Goal: Task Accomplishment & Management: Complete application form

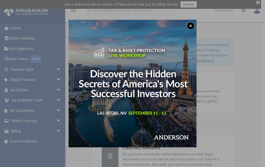
click at [56, 90] on div "x" at bounding box center [132, 83] width 265 height 167
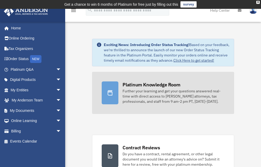
click at [114, 92] on div at bounding box center [110, 93] width 17 height 23
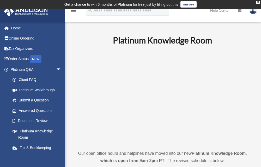
click at [239, 11] on icon at bounding box center [239, 11] width 4 height 4
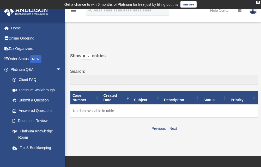
click at [240, 10] on icon at bounding box center [239, 11] width 4 height 4
click at [78, 10] on div "menu" at bounding box center [73, 11] width 17 height 14
click at [75, 11] on icon "menu" at bounding box center [73, 10] width 6 height 6
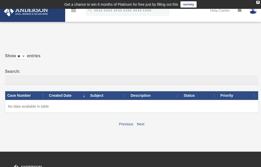
click at [75, 11] on icon "menu" at bounding box center [73, 10] width 6 height 6
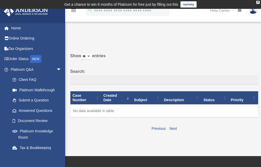
scroll to position [86, 0]
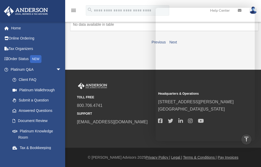
click at [255, 107] on div "TOLL FREE 800.706.4741 SUPPORT info@andersonadvisors.com Headquarters & Operati…" at bounding box center [163, 109] width 188 height 52
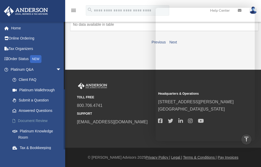
click at [30, 118] on link "Document Review" at bounding box center [38, 121] width 62 height 10
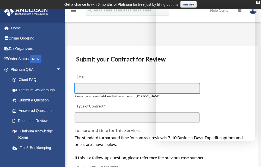
click at [104, 92] on input "Email" at bounding box center [136, 88] width 125 height 10
type input "**********"
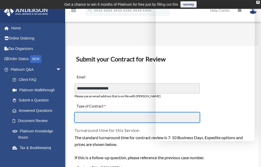
click at [99, 118] on input "Type of Contract" at bounding box center [136, 117] width 125 height 10
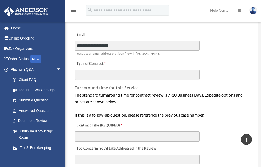
scroll to position [24, 0]
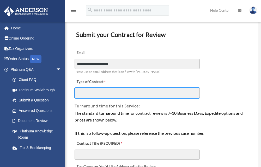
click at [190, 97] on input "Type of Contract" at bounding box center [136, 93] width 125 height 10
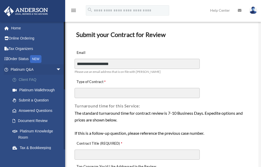
click at [30, 80] on link "Client FAQ" at bounding box center [38, 80] width 62 height 10
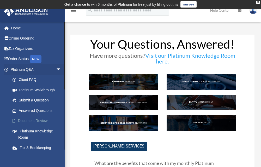
click at [39, 120] on link "Document Review" at bounding box center [38, 121] width 62 height 10
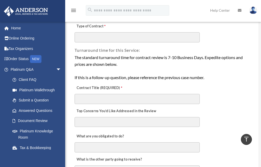
scroll to position [67, 0]
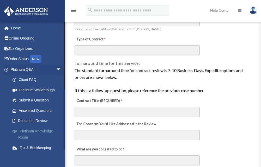
click at [40, 130] on link "Platinum Knowledge Room" at bounding box center [38, 134] width 62 height 17
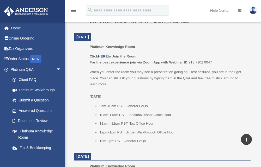
scroll to position [682, 0]
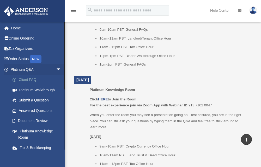
click at [27, 78] on link "Client FAQ" at bounding box center [38, 80] width 62 height 10
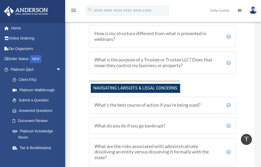
scroll to position [335, 0]
